Goal: Task Accomplishment & Management: Use online tool/utility

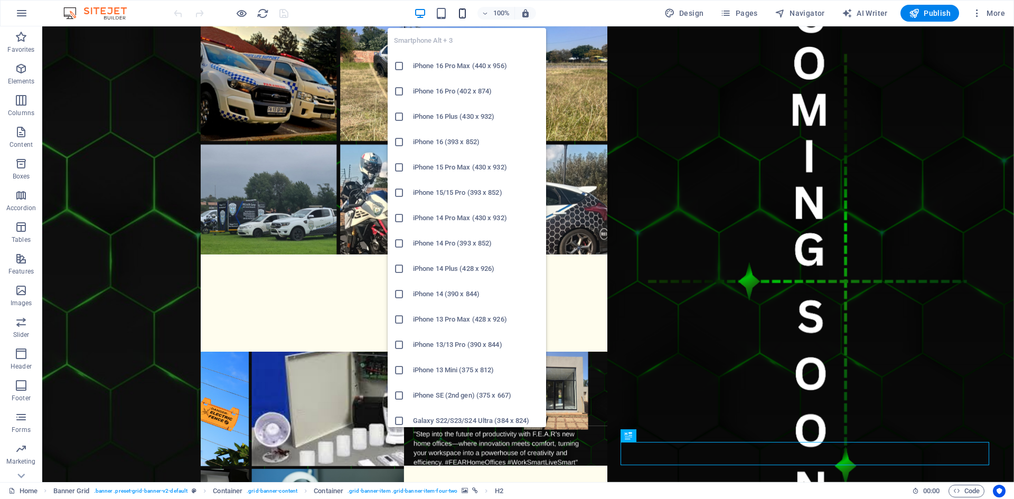
click at [462, 15] on icon "button" at bounding box center [462, 13] width 12 height 12
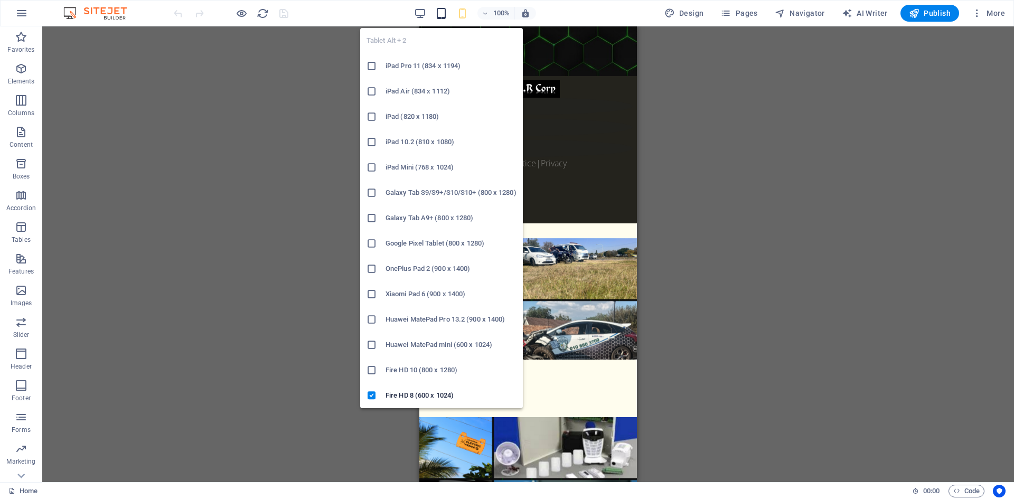
click at [444, 18] on icon "button" at bounding box center [441, 13] width 12 height 12
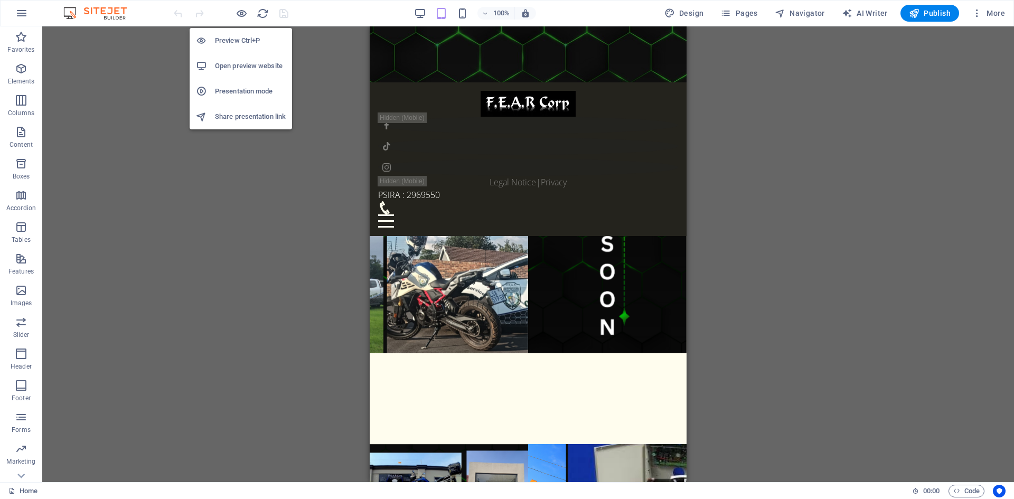
click at [240, 93] on h6 "Presentation mode" at bounding box center [250, 91] width 71 height 13
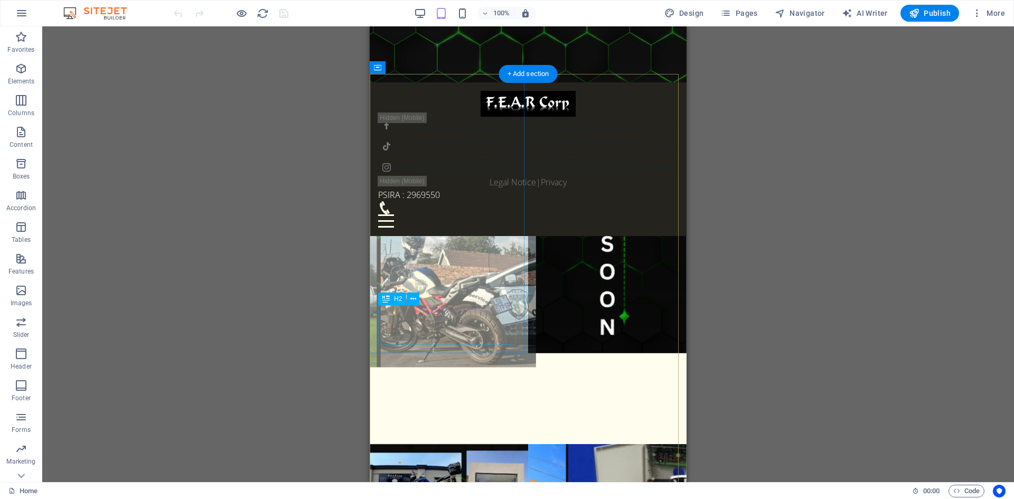
click at [389, 366] on div "About F.E.A.R" at bounding box center [449, 386] width 158 height 40
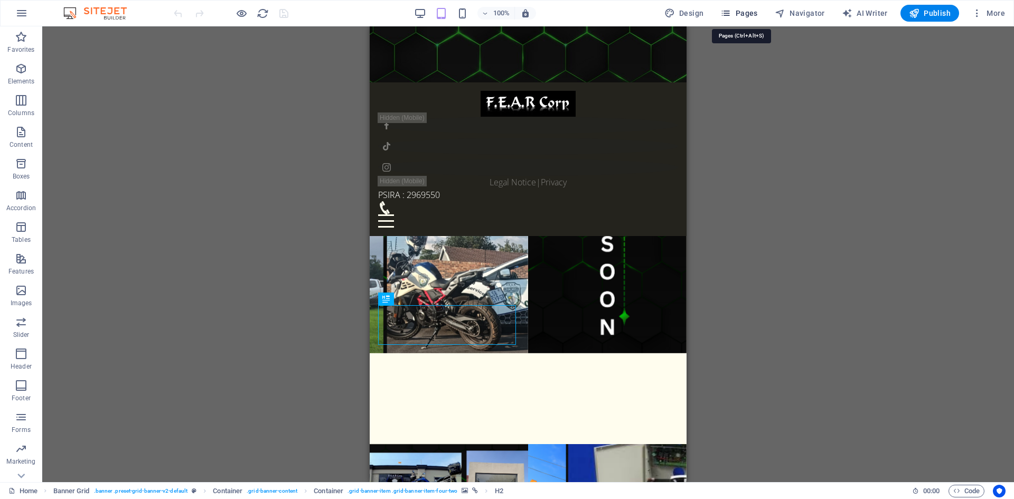
click at [740, 15] on span "Pages" at bounding box center [738, 13] width 37 height 11
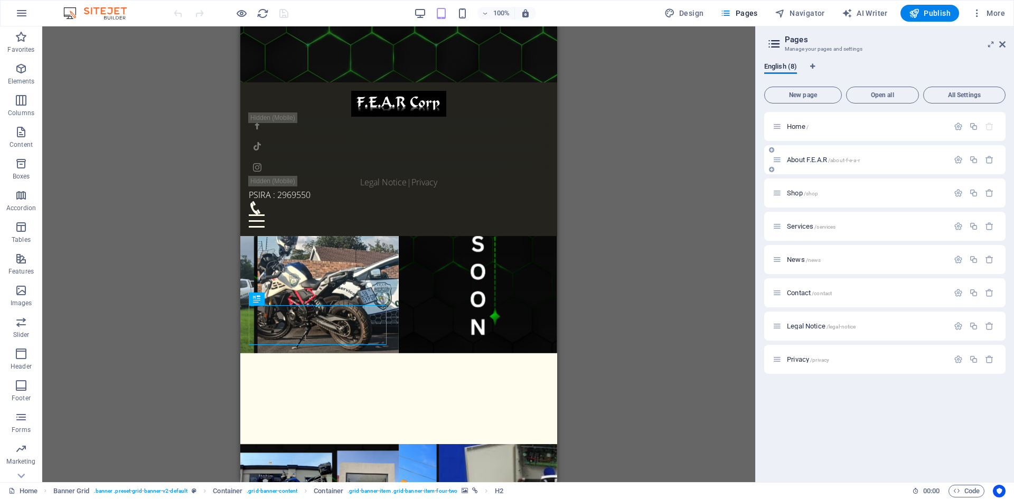
click at [783, 161] on div "About F.E.A.R /about-f-e-a-r" at bounding box center [861, 160] width 176 height 12
click at [793, 156] on span "About F.E.A.R /about-f-e-a-r" at bounding box center [823, 160] width 73 height 8
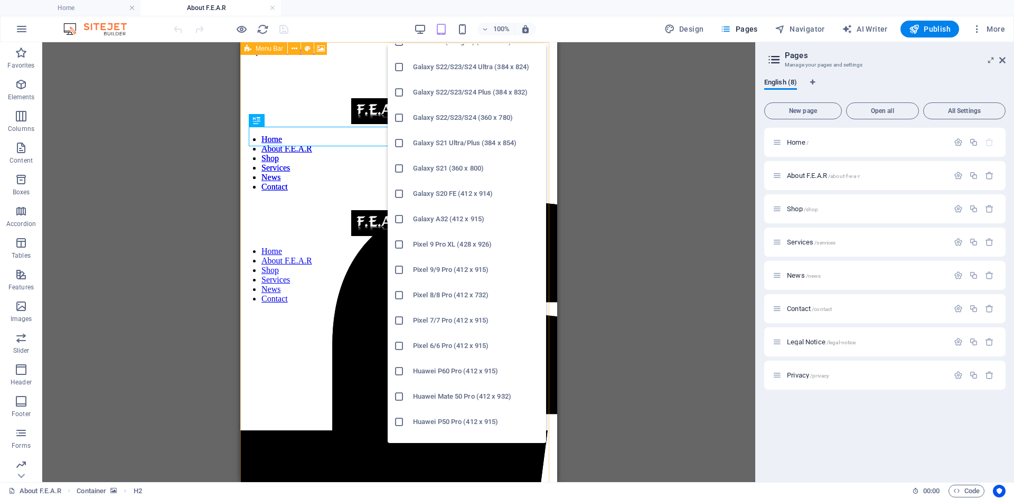
scroll to position [437, 0]
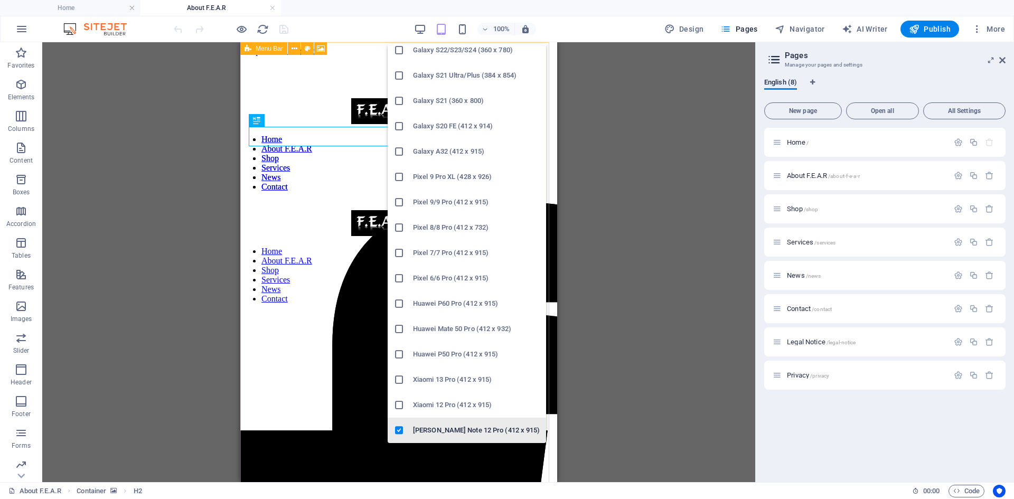
click at [451, 424] on h6 "[PERSON_NAME] Note 12 Pro (412 x 915)" at bounding box center [476, 430] width 127 height 13
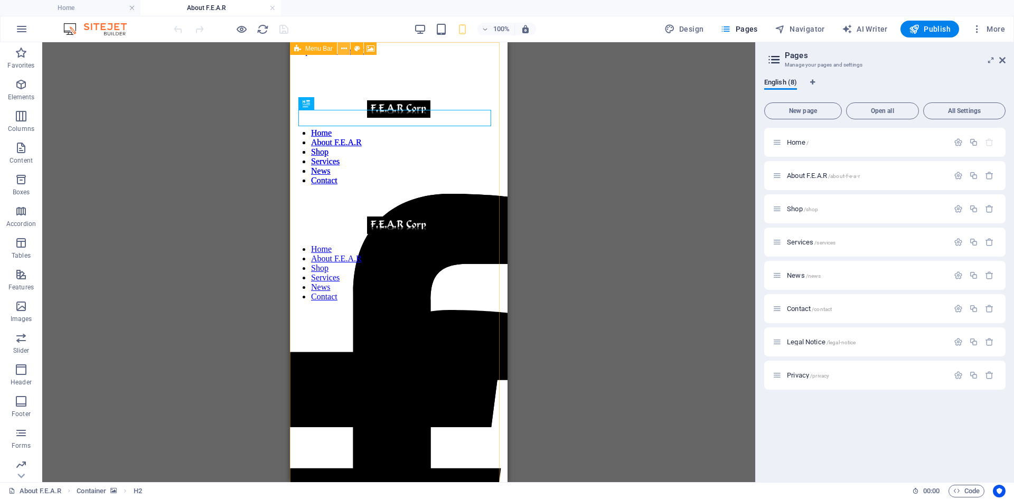
click at [340, 50] on button at bounding box center [343, 48] width 13 height 13
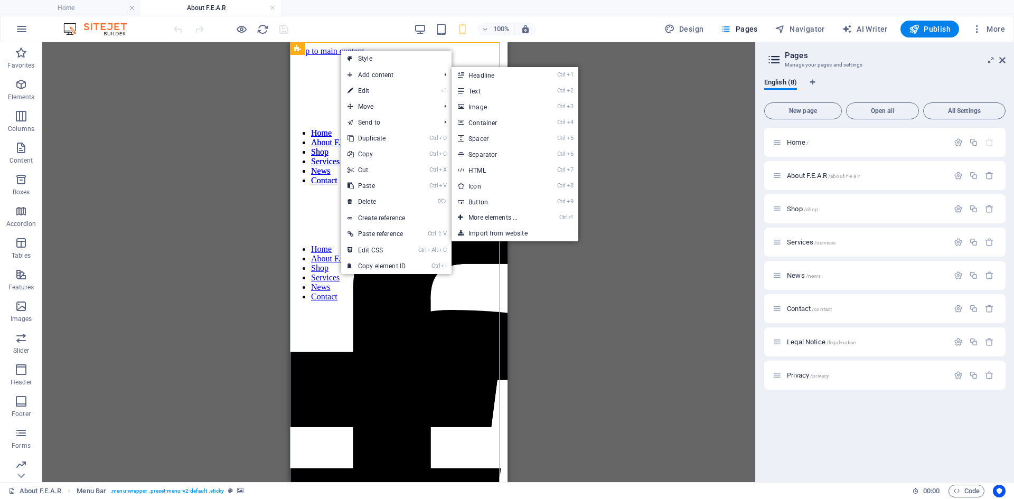
drag, startPoint x: 356, startPoint y: 92, endPoint x: 352, endPoint y: 80, distance: 13.2
click at [356, 92] on link "⏎ Edit" at bounding box center [376, 91] width 71 height 16
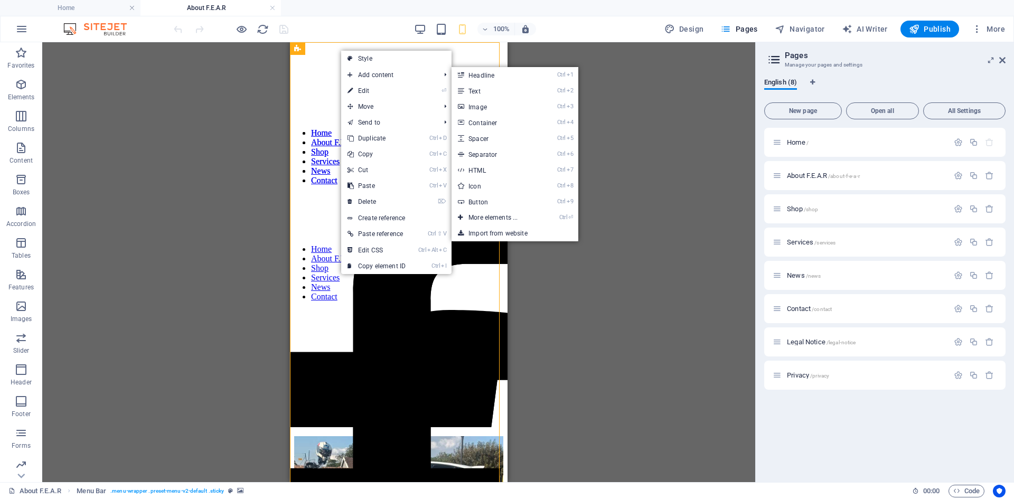
select select "vh"
select select "px"
select select "%"
select select "header"
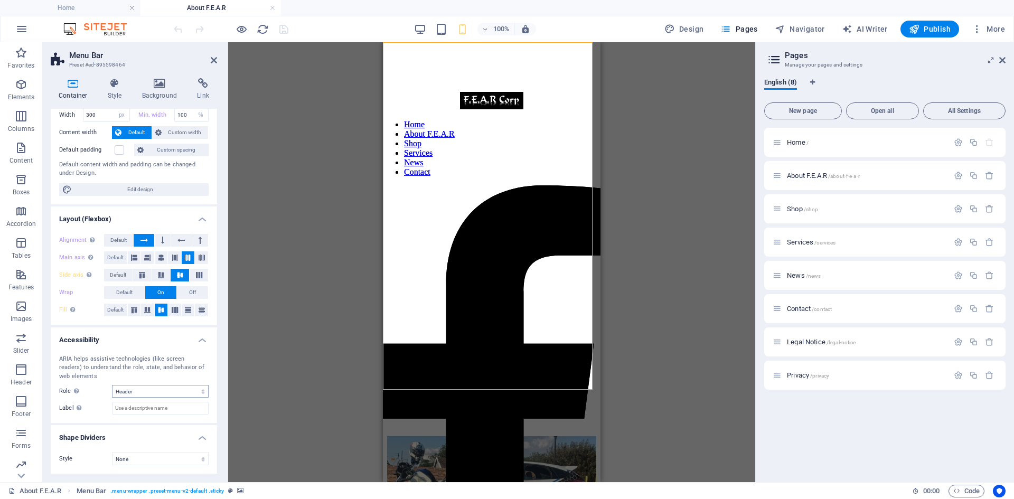
scroll to position [0, 0]
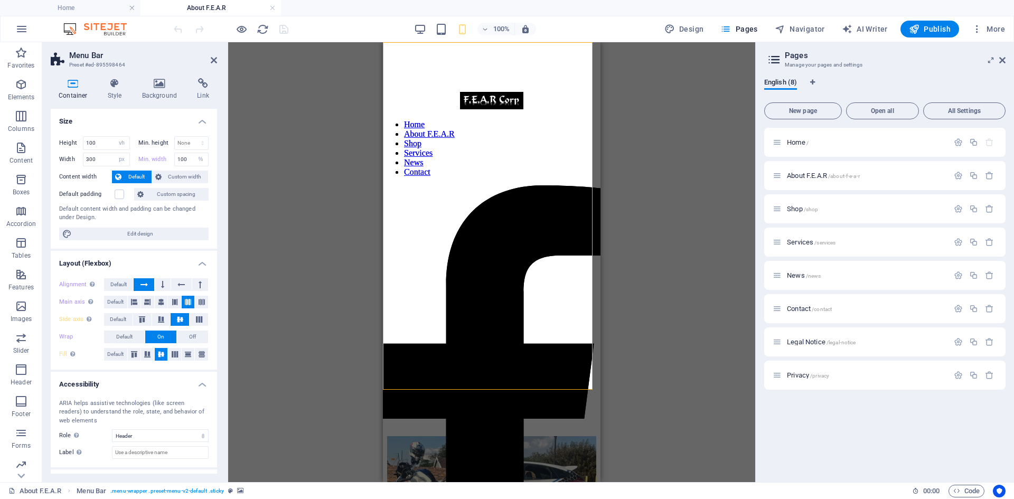
click at [121, 78] on div "Container Style Background Link Size Height 100 Default px rem % vh vw Min. hei…" at bounding box center [133, 276] width 183 height 412
click at [114, 87] on icon at bounding box center [115, 83] width 30 height 11
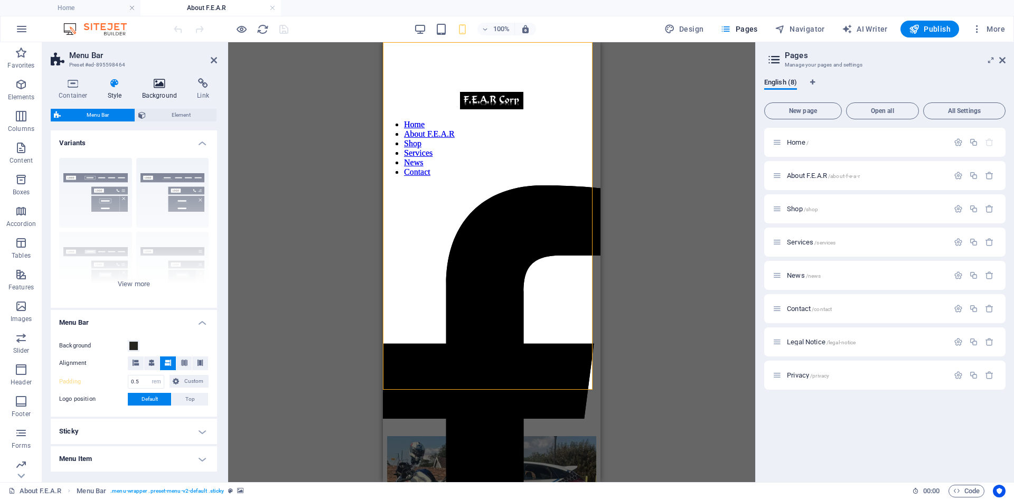
click at [156, 92] on h4 "Background" at bounding box center [161, 89] width 55 height 22
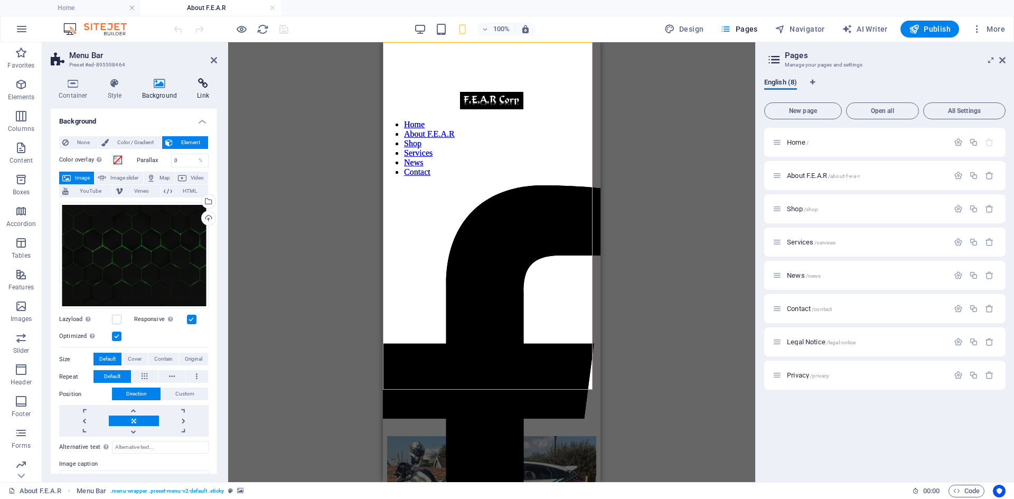
click at [199, 91] on h4 "Link" at bounding box center [203, 89] width 28 height 22
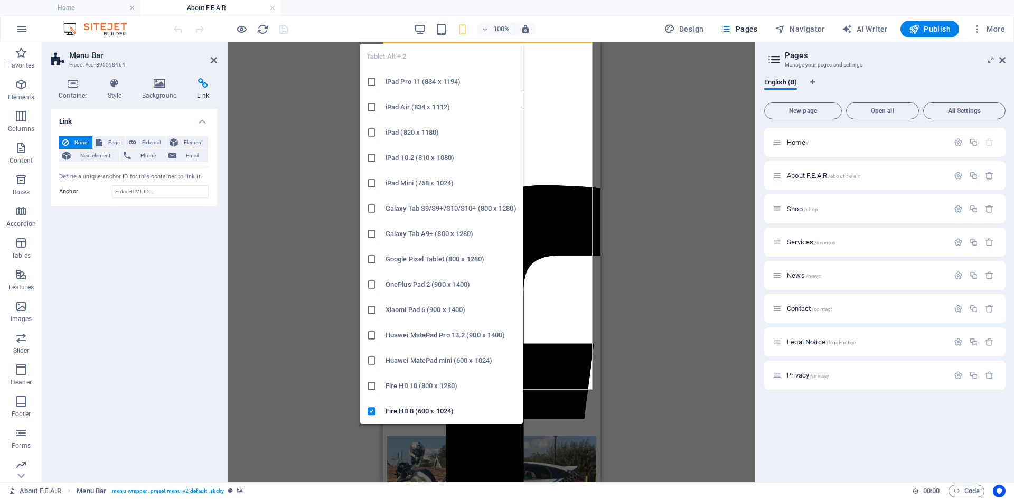
click at [376, 383] on icon at bounding box center [372, 386] width 11 height 11
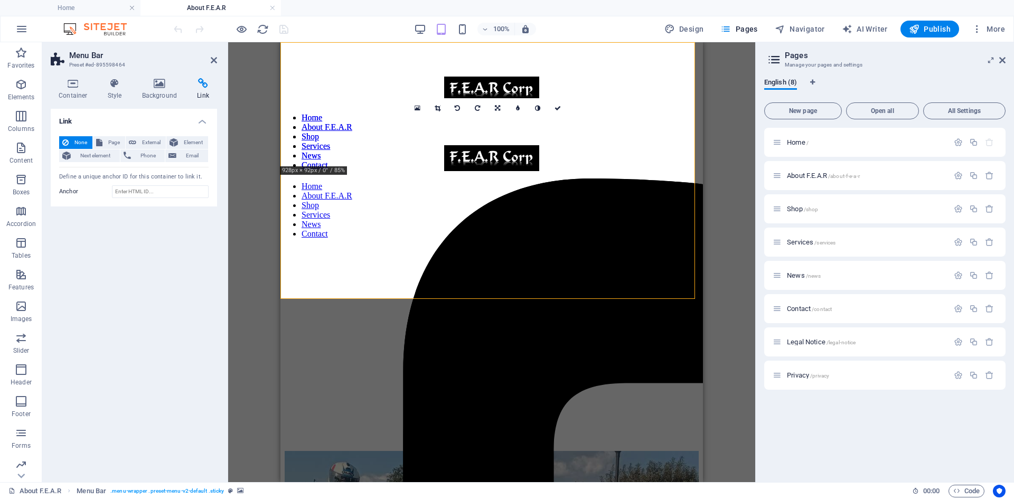
scroll to position [567, 0]
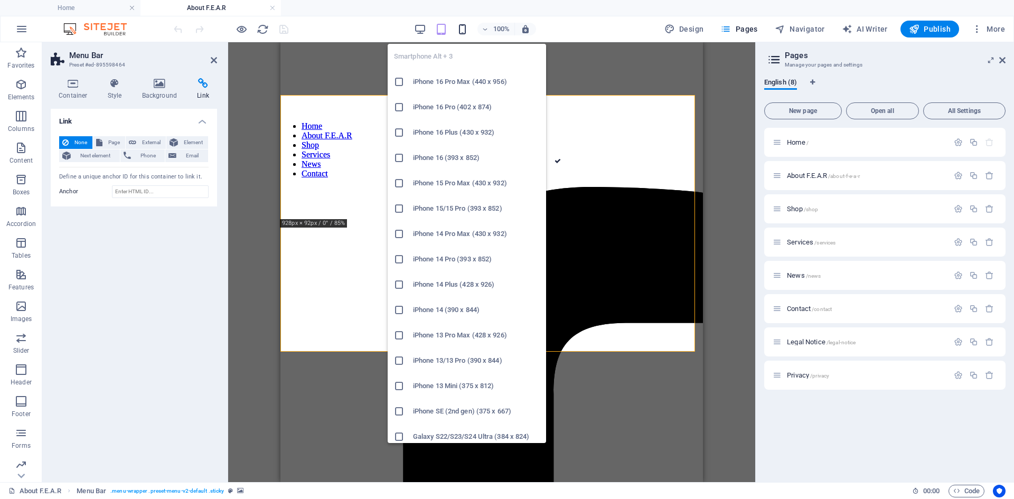
click at [465, 33] on icon "button" at bounding box center [462, 29] width 12 height 12
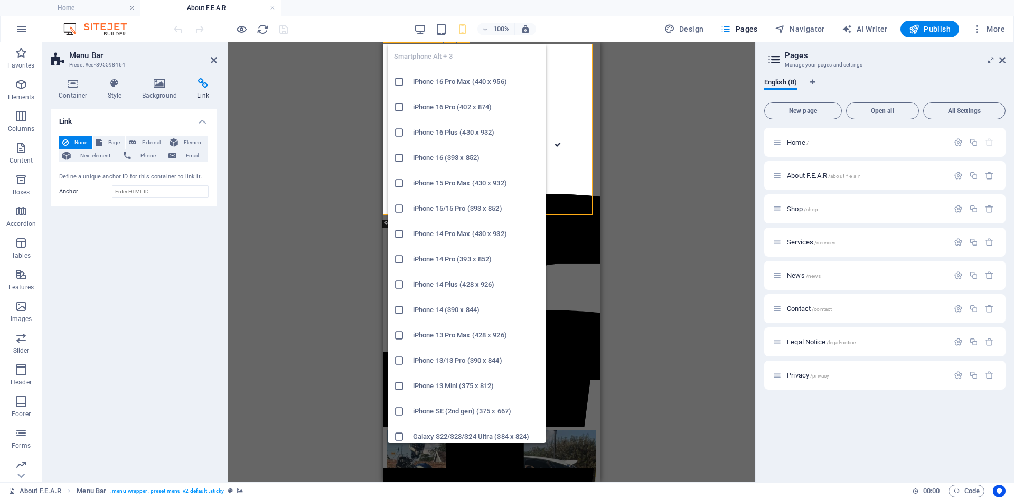
scroll to position [744, 0]
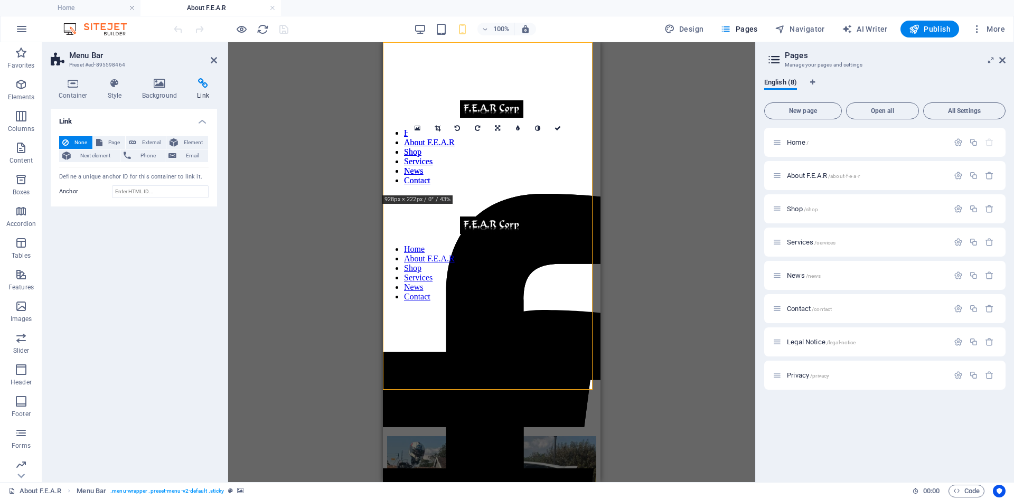
click at [311, 328] on div "Drag here to replace the existing content. Press “Ctrl” if you want to create a…" at bounding box center [491, 262] width 527 height 440
click at [76, 84] on icon at bounding box center [73, 83] width 45 height 11
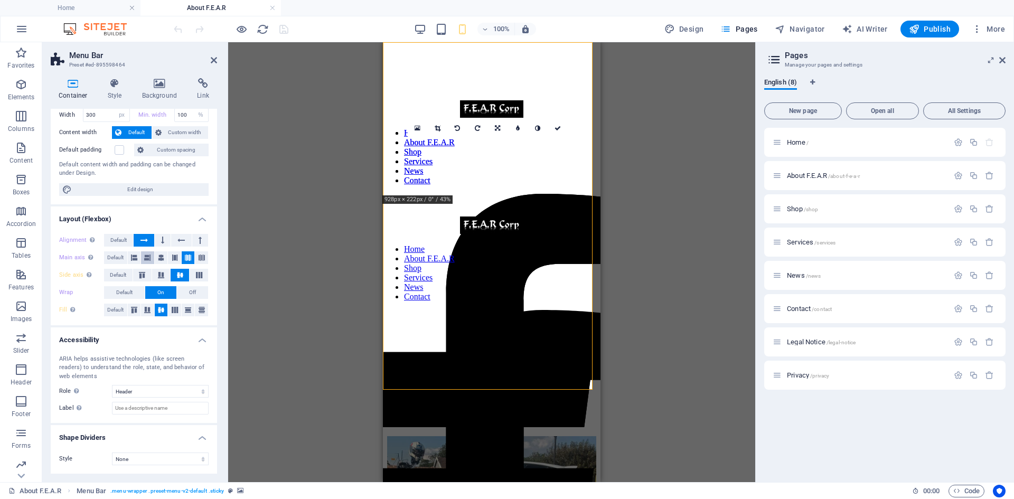
scroll to position [0, 0]
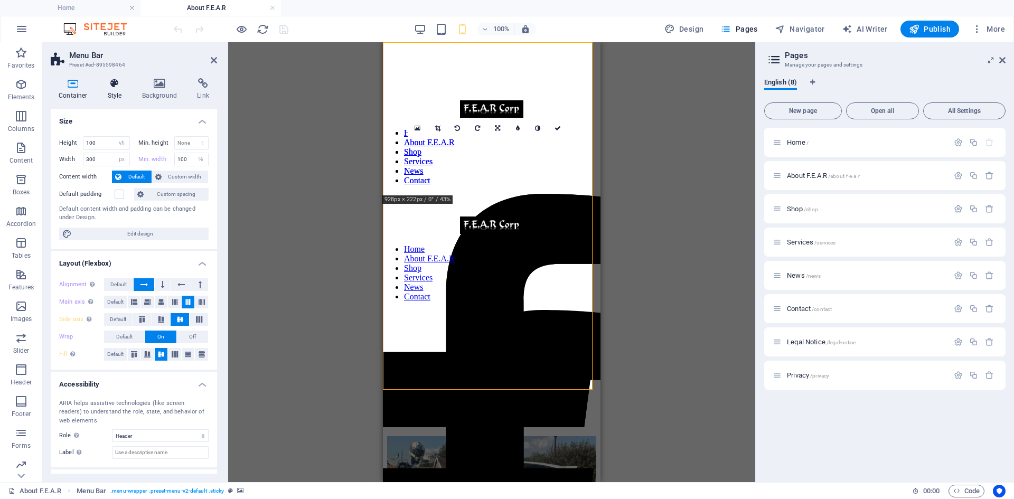
click at [119, 92] on h4 "Style" at bounding box center [117, 89] width 34 height 22
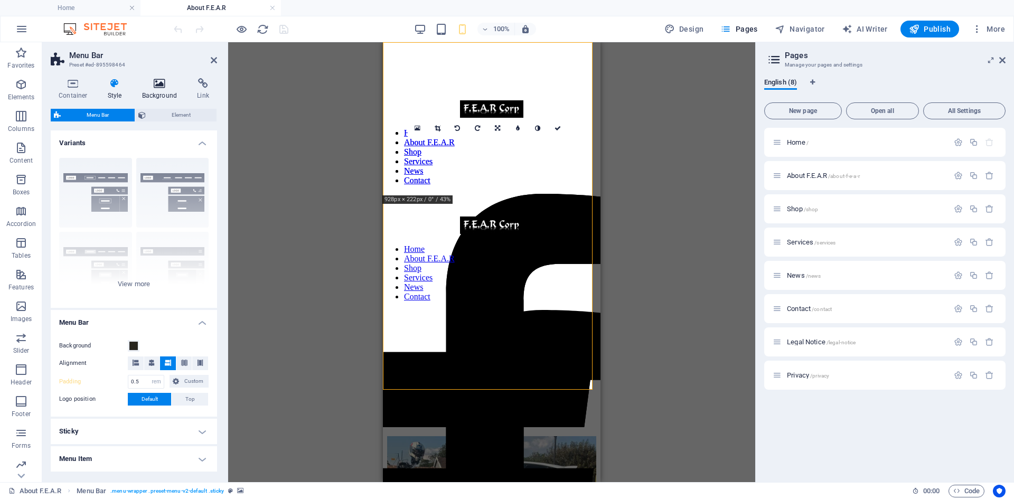
click at [157, 86] on icon at bounding box center [159, 83] width 51 height 11
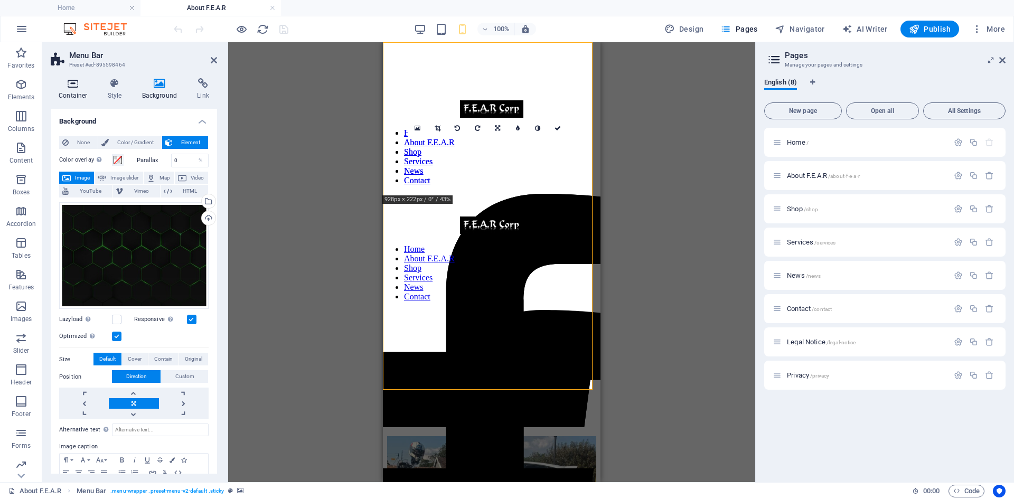
click at [73, 88] on icon at bounding box center [73, 83] width 45 height 11
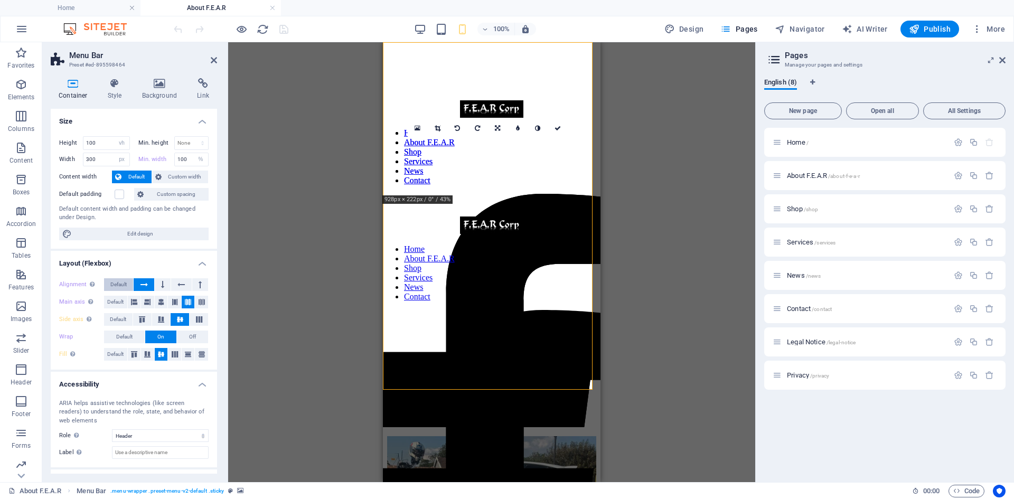
click at [123, 283] on span "Default" at bounding box center [118, 284] width 16 height 13
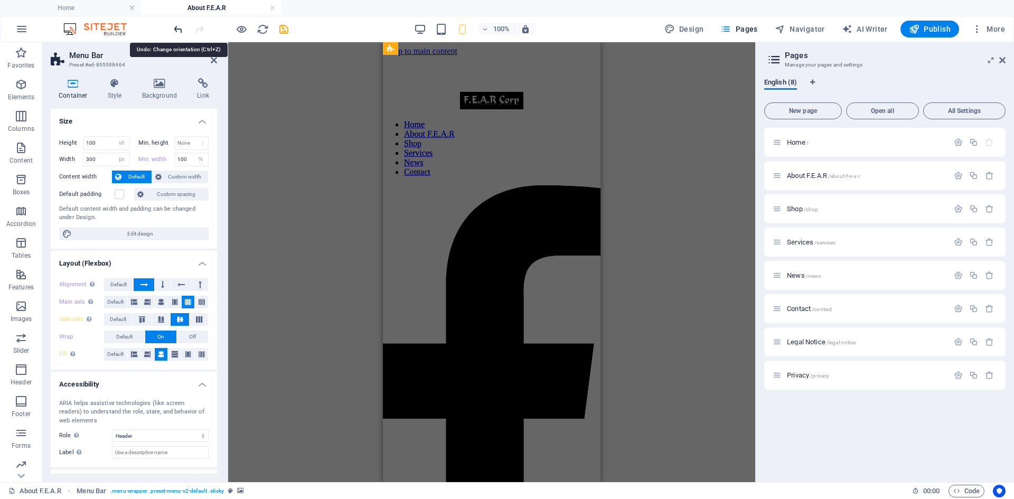
click at [177, 29] on icon "undo" at bounding box center [178, 29] width 12 height 12
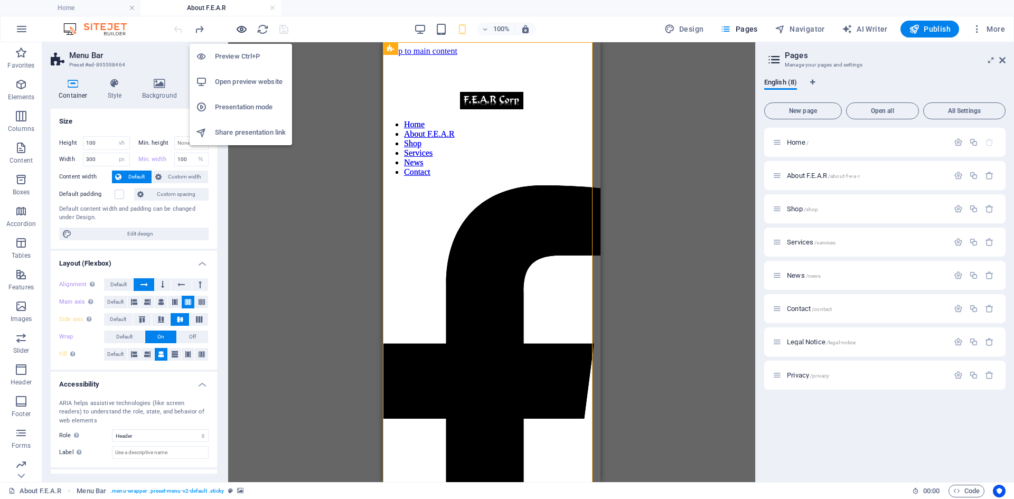
click at [241, 26] on icon "button" at bounding box center [242, 29] width 12 height 12
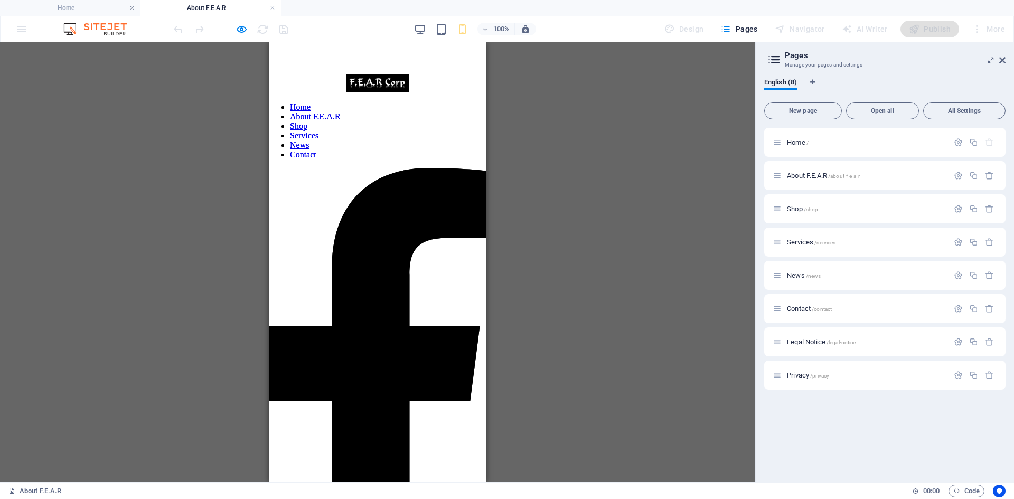
scroll to position [587, 0]
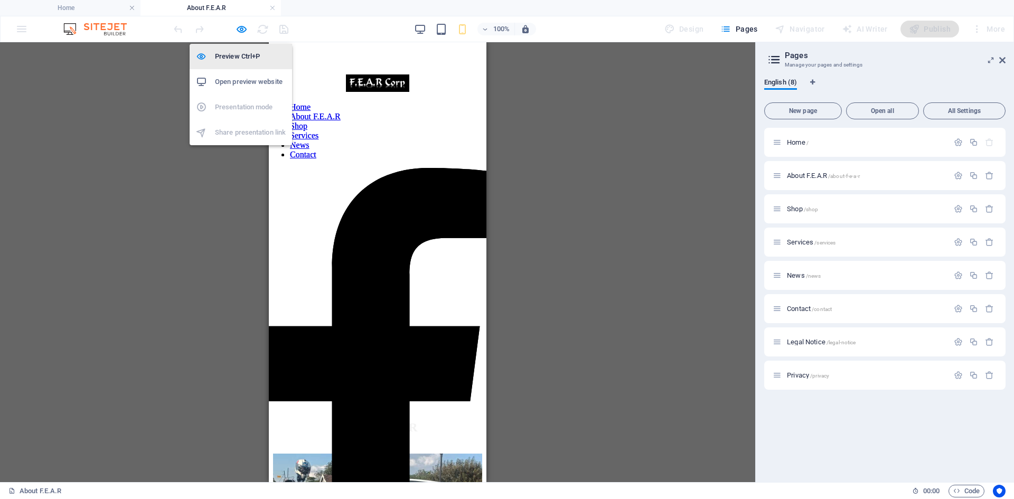
click at [245, 61] on h6 "Preview Ctrl+P" at bounding box center [250, 56] width 71 height 13
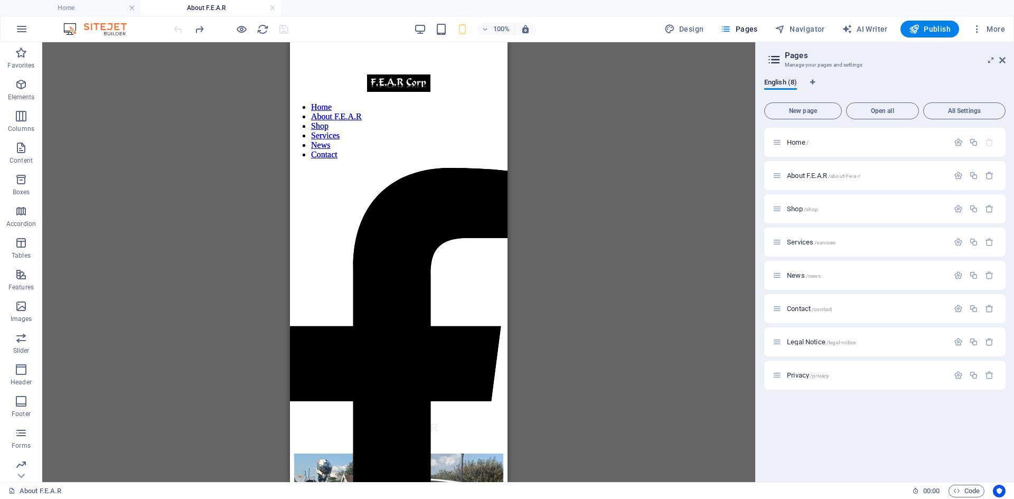
click at [373, 42] on figure at bounding box center [399, 42] width 218 height 0
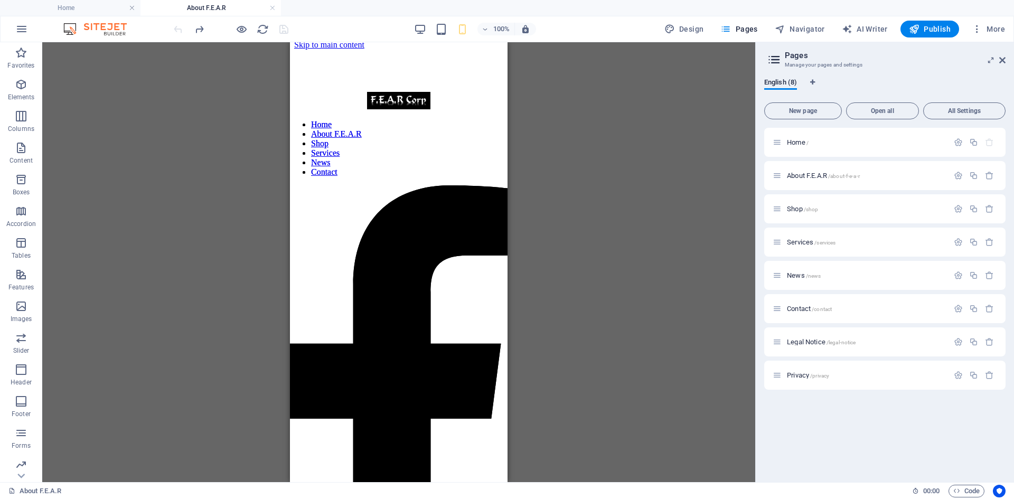
scroll to position [0, 0]
click at [354, 42] on figure at bounding box center [399, 42] width 218 height 0
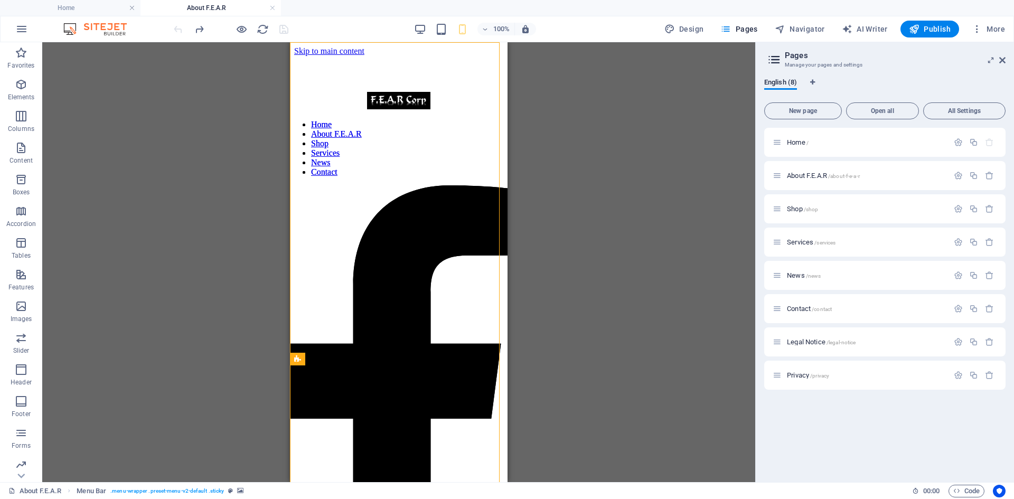
click at [354, 42] on figure at bounding box center [399, 42] width 218 height 0
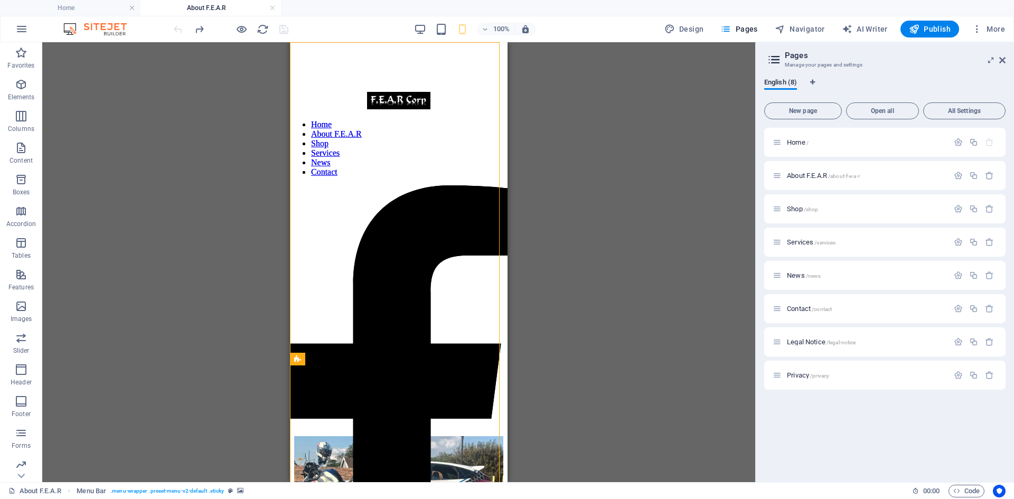
select select "vh"
select select "px"
select select "%"
select select "header"
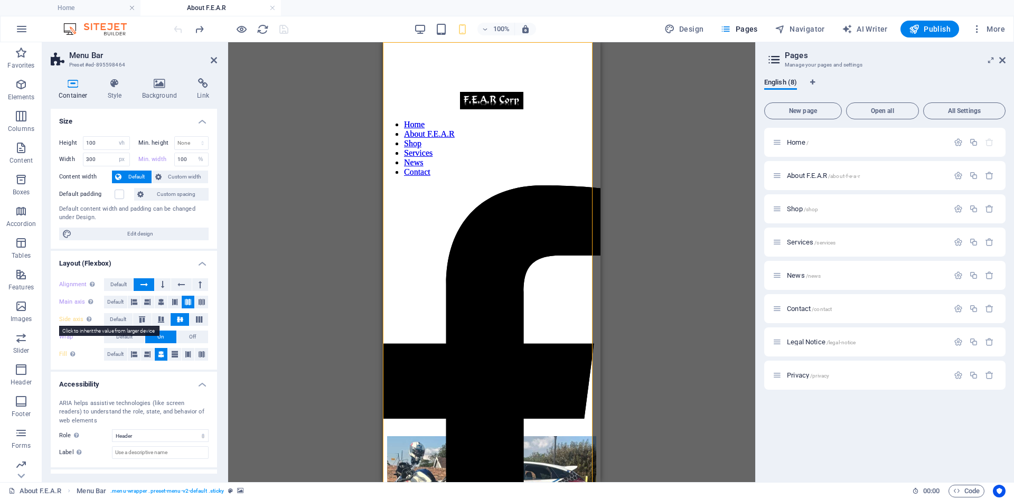
click at [71, 318] on label "Side axis Control the vertical direction of the element inside of the container…" at bounding box center [81, 319] width 45 height 13
click at [63, 353] on label "Fill Controls the distances and direction of elements on the y-axis across seve…" at bounding box center [81, 354] width 45 height 13
click at [144, 159] on label "Min. width" at bounding box center [156, 159] width 36 height 6
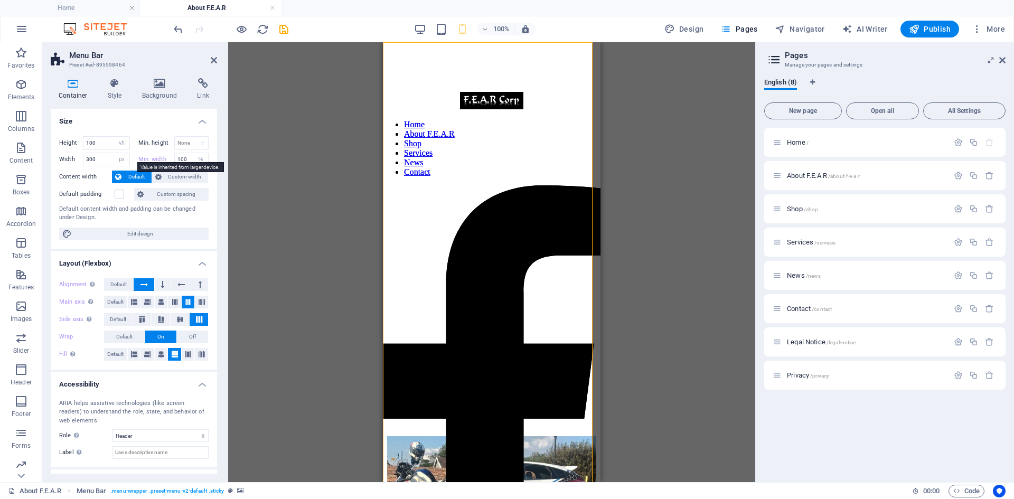
click at [154, 157] on label "Min. width" at bounding box center [156, 159] width 36 height 6
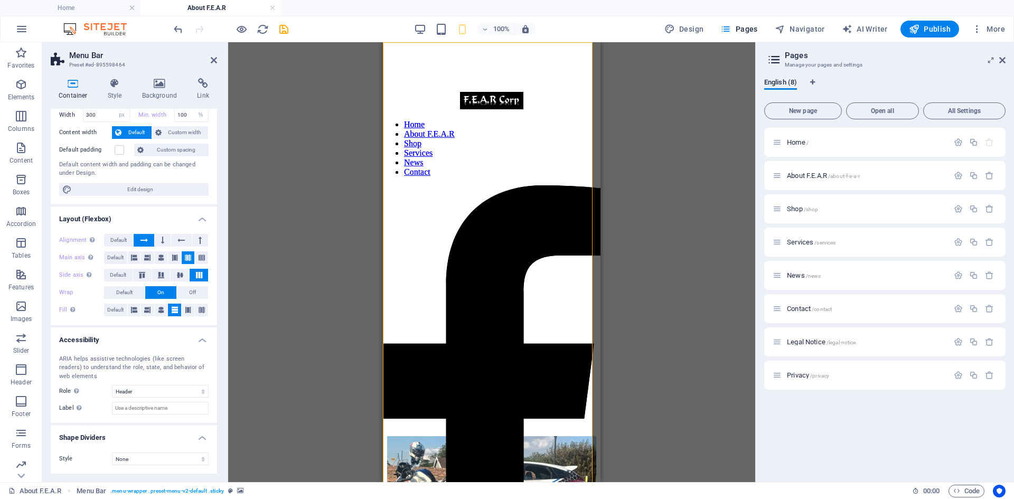
scroll to position [0, 0]
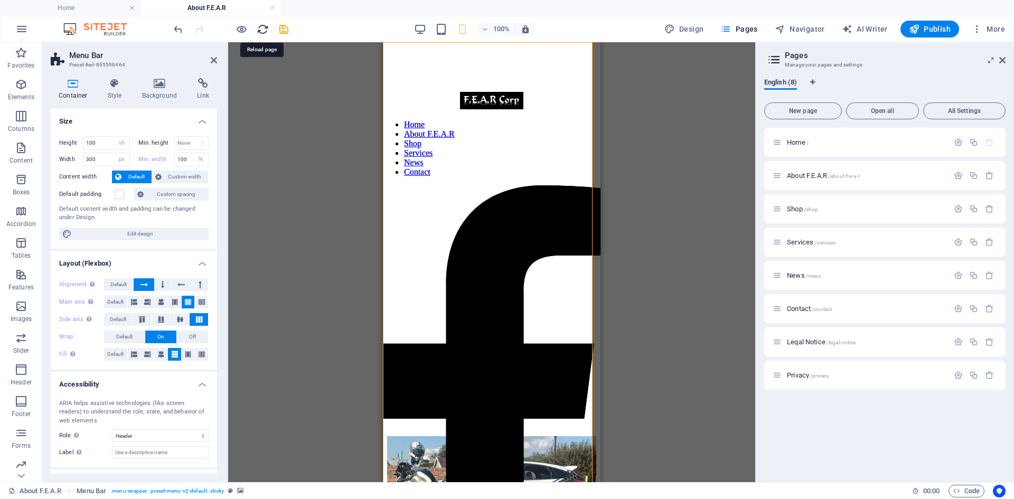
click at [262, 30] on icon "reload" at bounding box center [263, 29] width 12 height 12
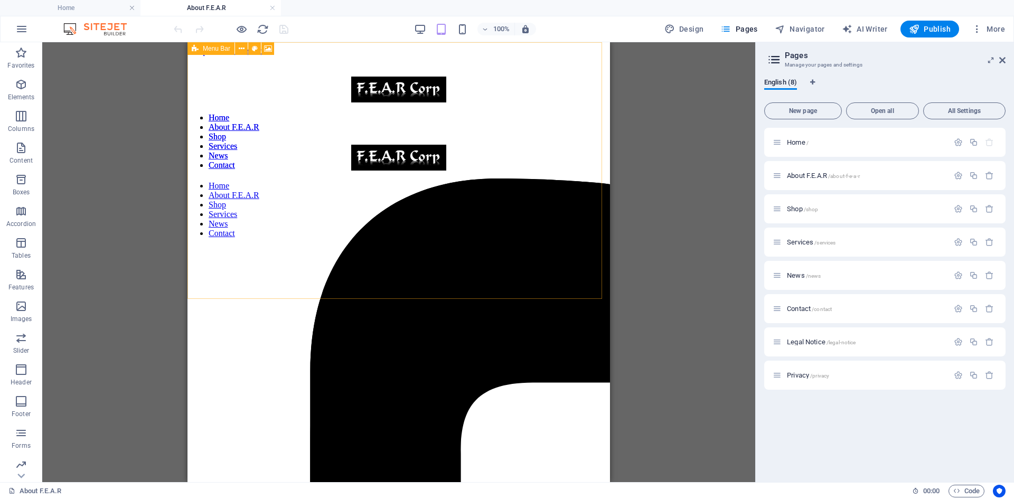
click at [254, 42] on figure at bounding box center [398, 42] width 422 height 0
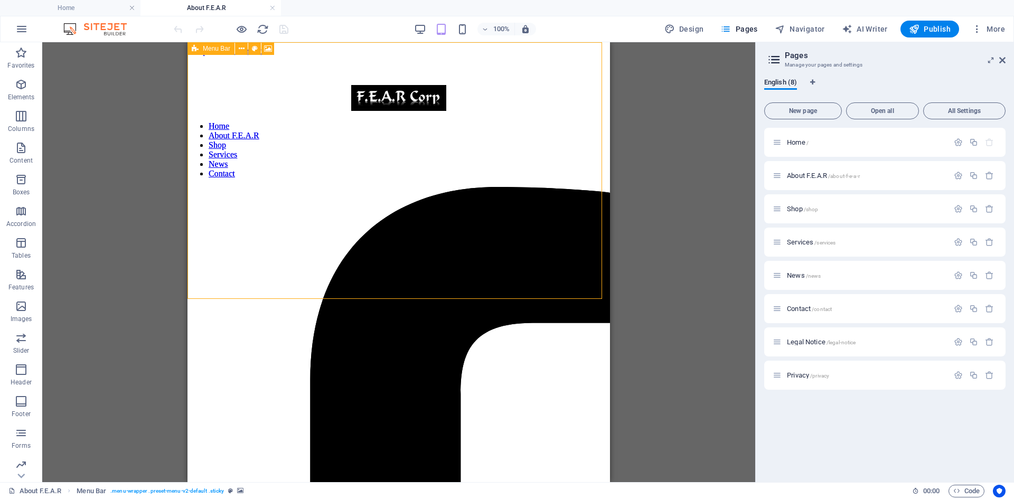
select select "vh"
select select "px"
select select "%"
select select "header"
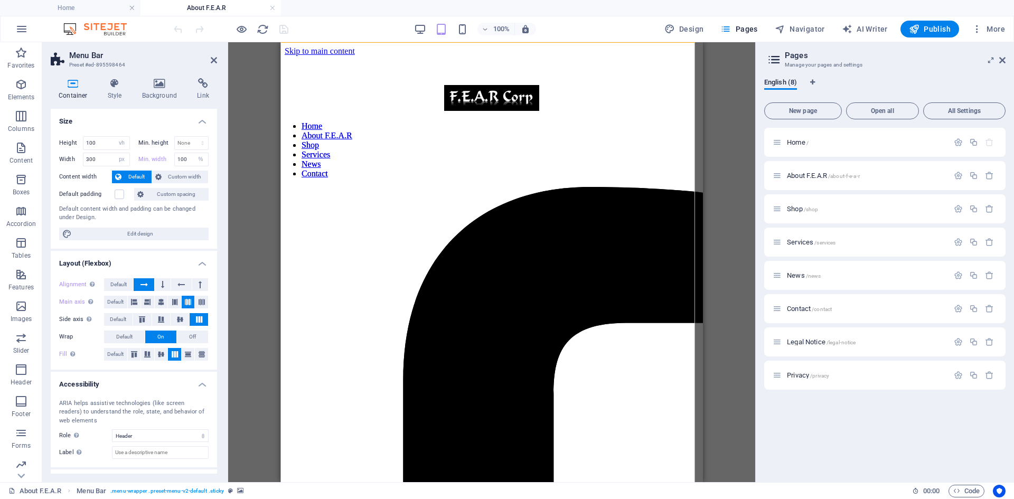
scroll to position [628, 0]
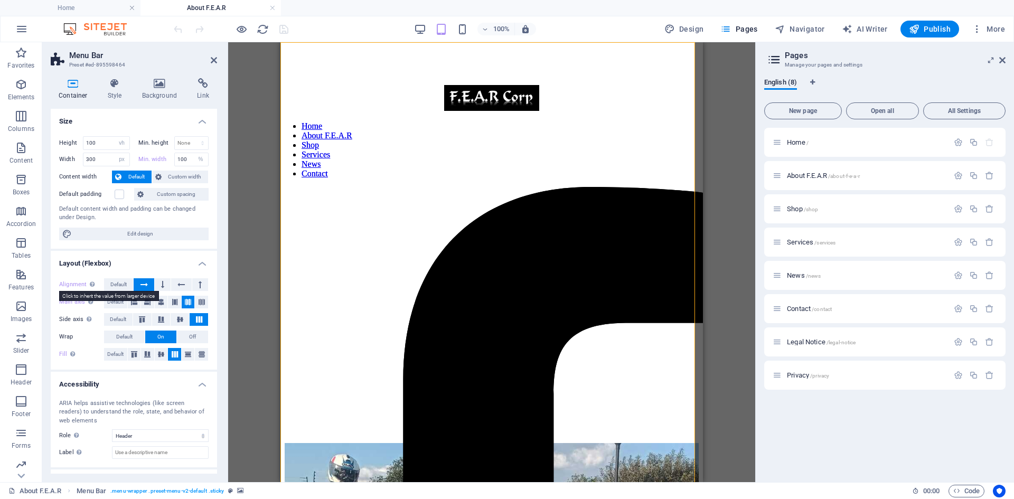
click at [68, 284] on label "Alignment Determines the flex direction." at bounding box center [81, 284] width 45 height 13
click at [74, 303] on label "Main axis Determine how elements should behave along the main axis inside this …" at bounding box center [81, 302] width 45 height 13
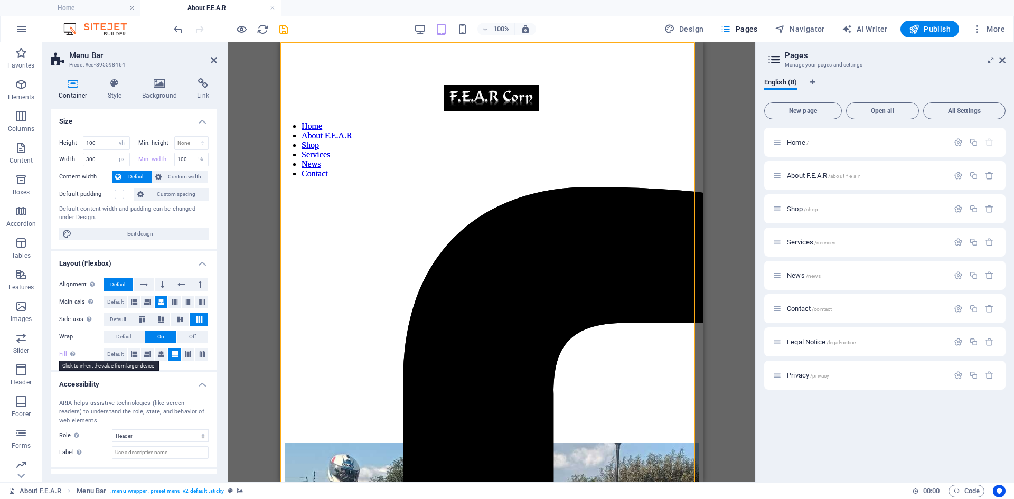
click at [64, 352] on label "Fill Controls the distances and direction of elements on the y-axis across seve…" at bounding box center [81, 354] width 45 height 13
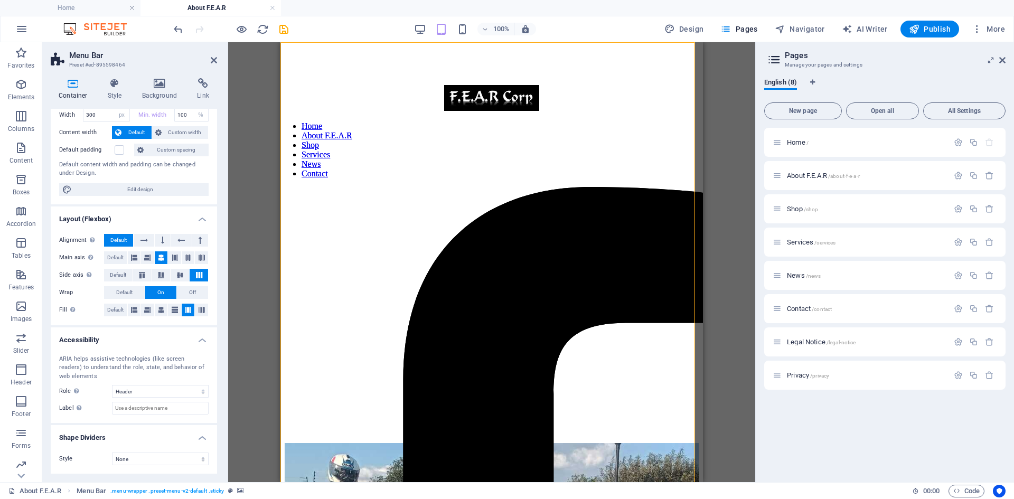
scroll to position [0, 0]
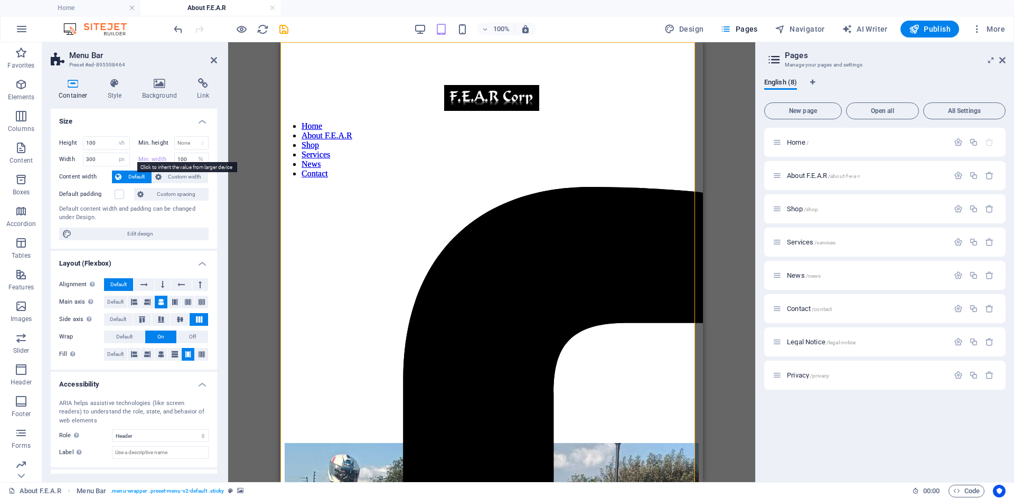
click at [154, 160] on label "Min. width" at bounding box center [156, 159] width 36 height 6
select select "DISABLED_OPTION_VALUE"
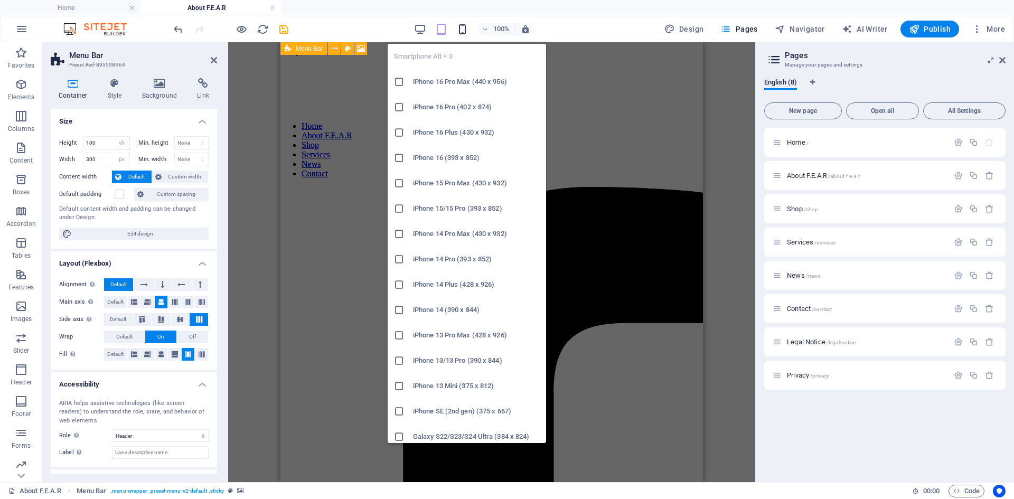
click at [461, 30] on icon "button" at bounding box center [462, 29] width 12 height 12
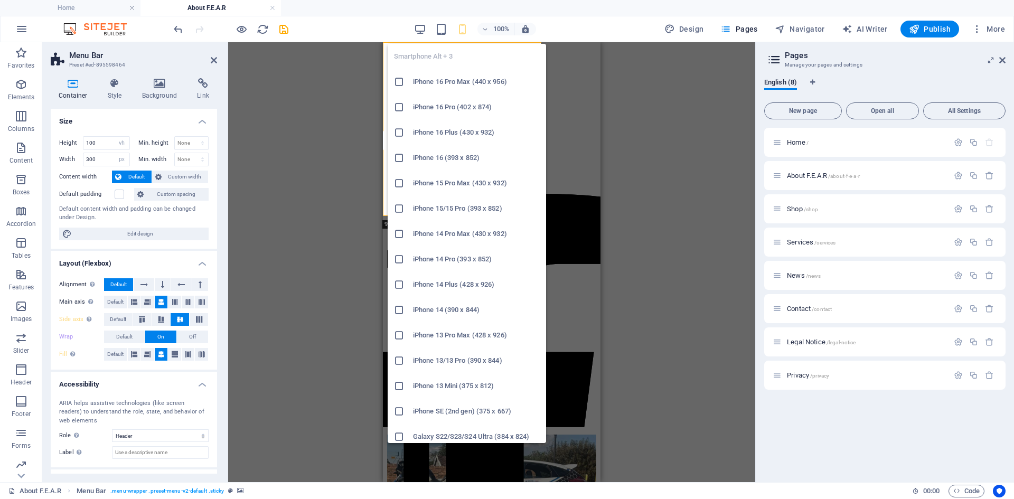
scroll to position [744, 0]
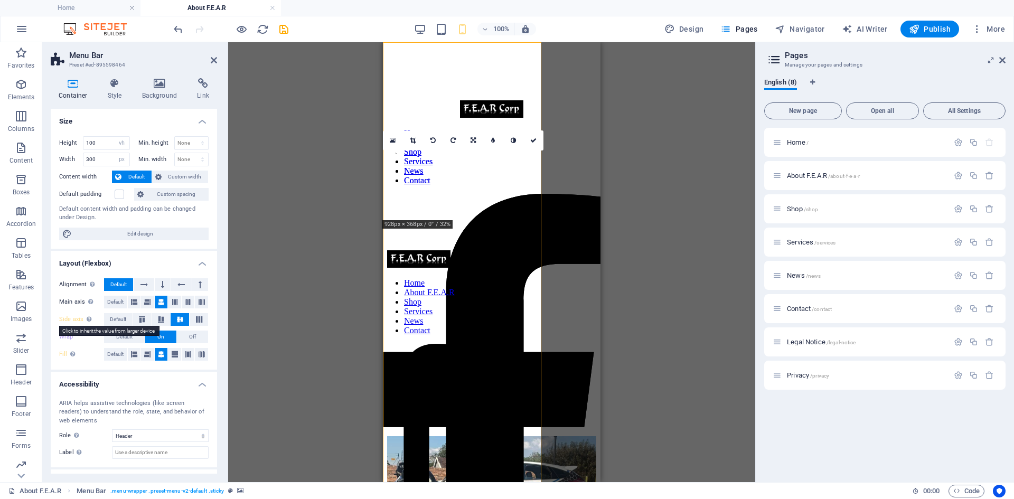
click at [69, 320] on label "Side axis Control the vertical direction of the element inside of the container…" at bounding box center [81, 319] width 45 height 13
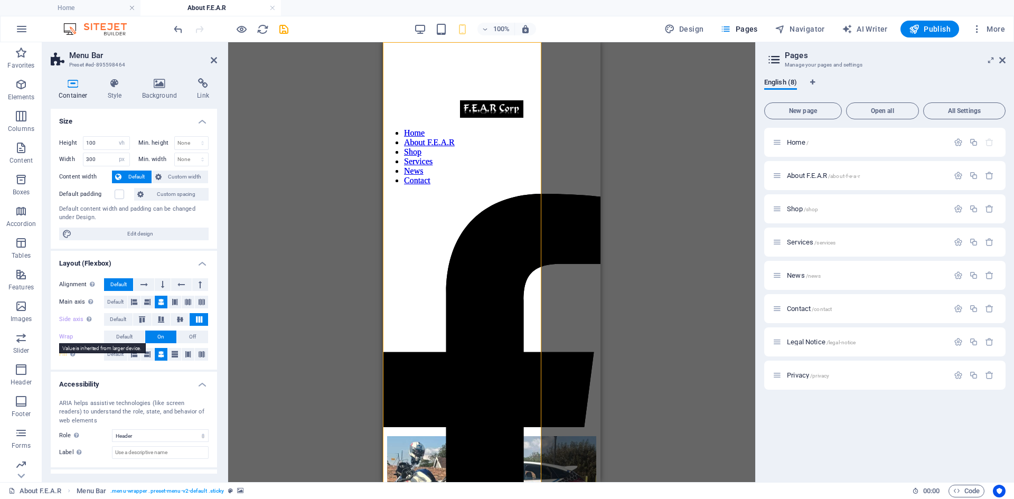
click at [63, 339] on label "Wrap" at bounding box center [81, 337] width 45 height 13
click at [62, 354] on label "Fill Controls the distances and direction of elements on the y-axis across seve…" at bounding box center [81, 354] width 45 height 13
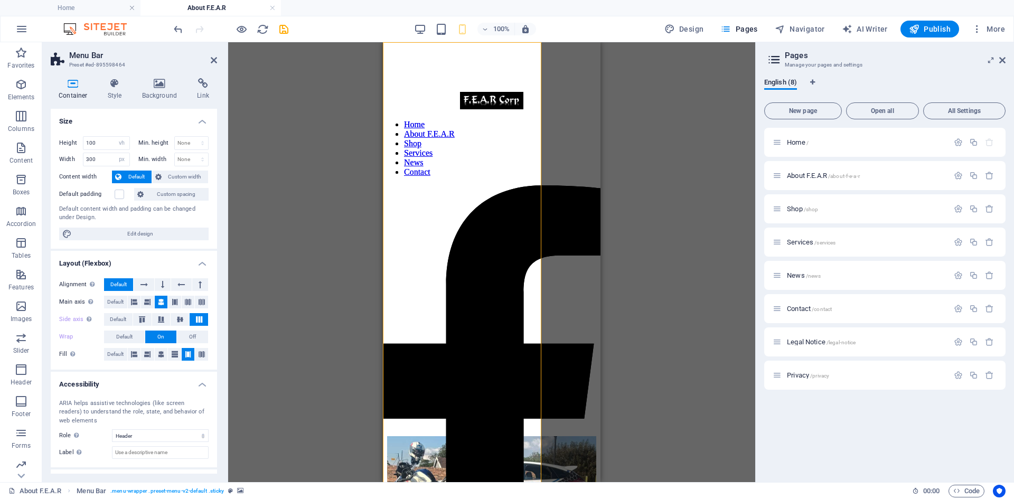
click at [244, 184] on div "Image Container Social Media Icons Menu Bar 180 170 160 150 140 130 120 110 100…" at bounding box center [491, 262] width 527 height 440
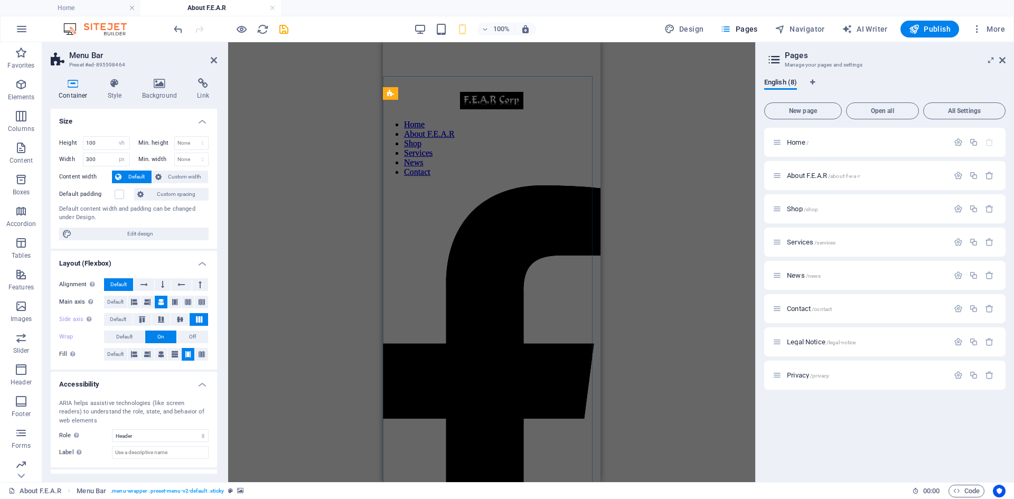
scroll to position [0, 0]
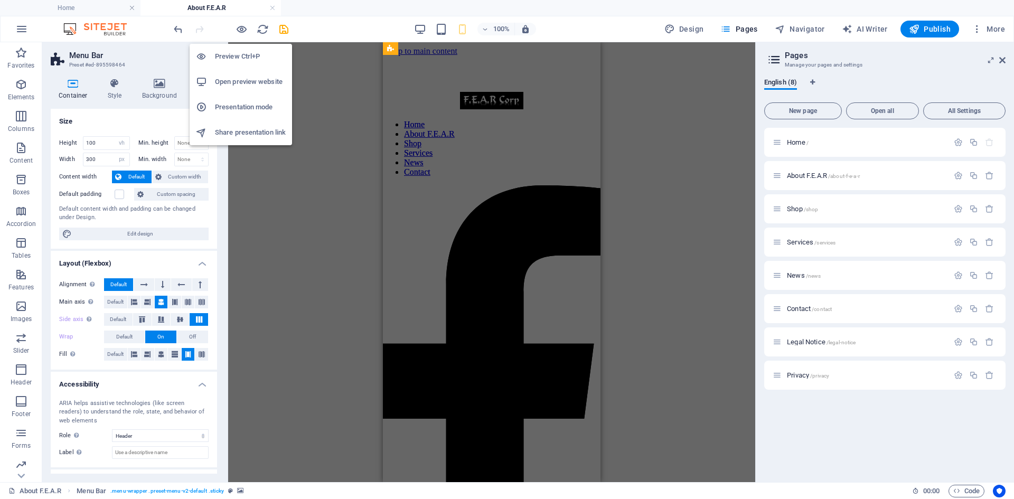
click at [228, 104] on h6 "Presentation mode" at bounding box center [250, 107] width 71 height 13
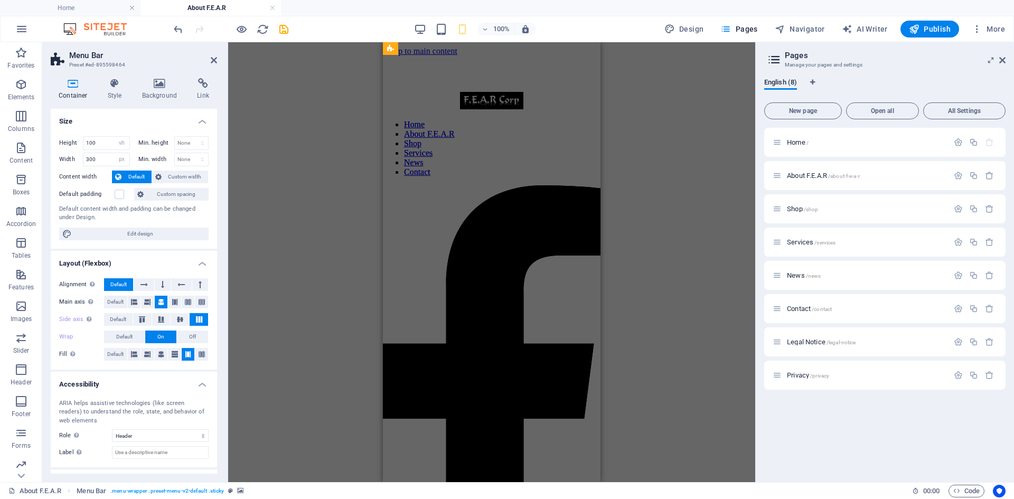
click at [412, 42] on figure at bounding box center [419, 42] width 72 height 0
click at [455, 42] on figure at bounding box center [419, 42] width 72 height 0
